Goal: Navigation & Orientation: Find specific page/section

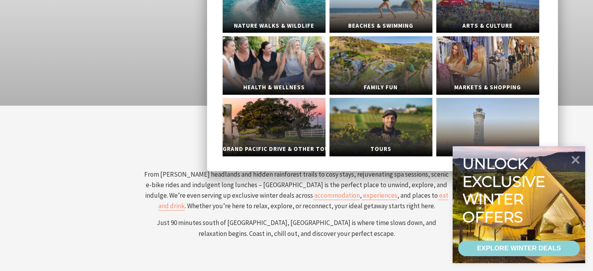
scroll to position [148, 0]
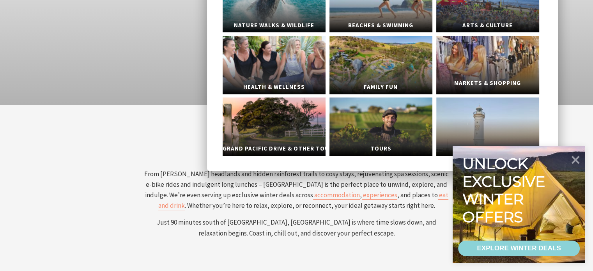
click at [459, 72] on link "Markets & Shopping" at bounding box center [487, 65] width 103 height 59
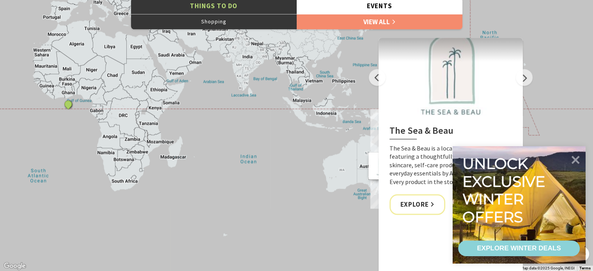
scroll to position [808, 0]
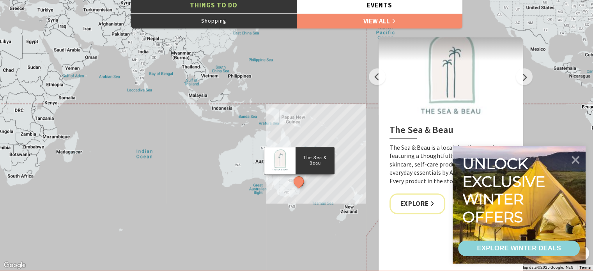
drag, startPoint x: 346, startPoint y: 182, endPoint x: 241, endPoint y: 178, distance: 105.0
click at [291, 209] on div "The Sea & Beau Hoddles Track, Kiama Illawarra Light Railway Museum Soul Revival…" at bounding box center [296, 129] width 593 height 281
